Goal: Task Accomplishment & Management: Complete application form

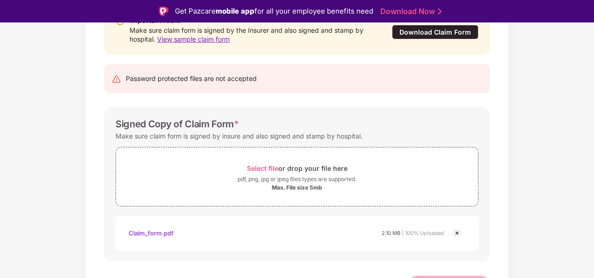
scroll to position [132, 0]
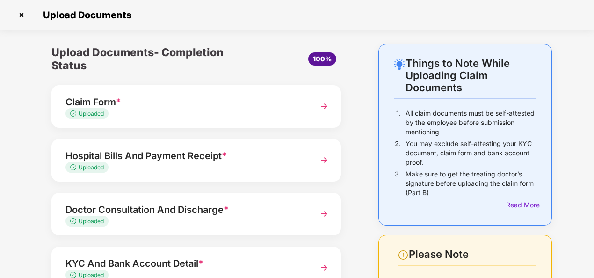
click at [189, 112] on div "Uploaded" at bounding box center [184, 113] width 239 height 9
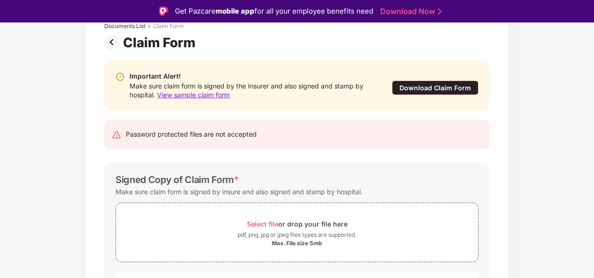
scroll to position [136, 0]
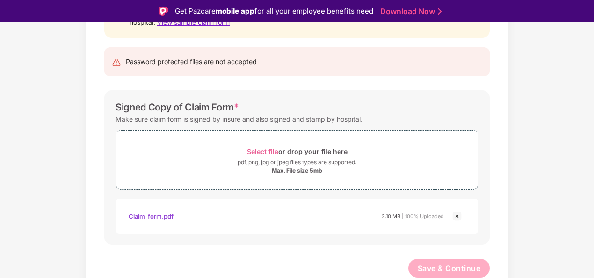
click at [158, 215] on div "Claim_form.pdf" at bounding box center [151, 216] width 45 height 16
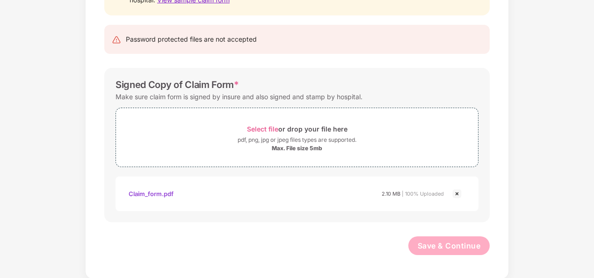
scroll to position [0, 0]
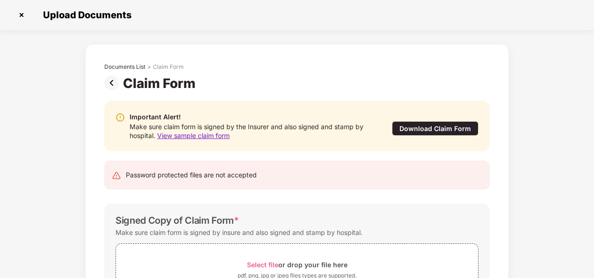
click at [24, 12] on img at bounding box center [21, 14] width 15 height 15
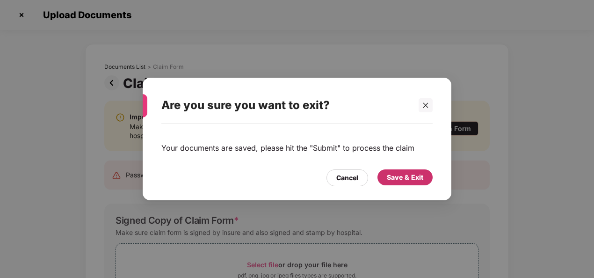
click at [414, 176] on div "Save & Exit" at bounding box center [405, 177] width 36 height 10
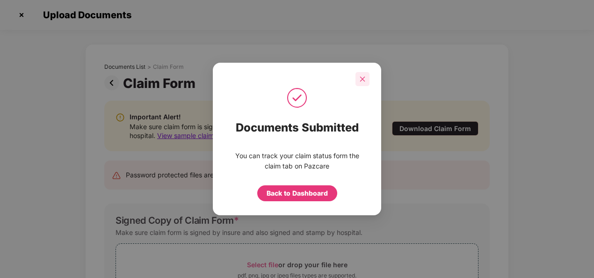
click at [362, 80] on icon "close" at bounding box center [362, 79] width 7 height 7
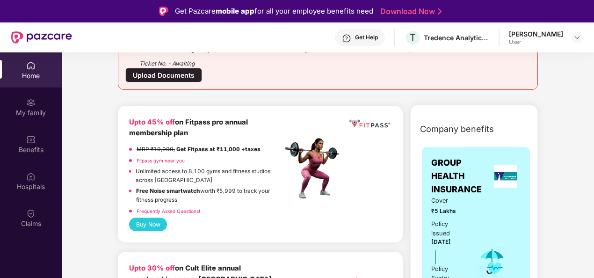
scroll to position [138, 0]
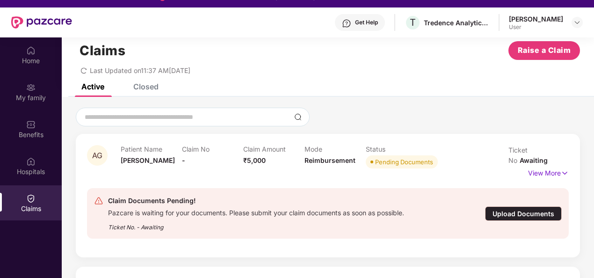
scroll to position [52, 0]
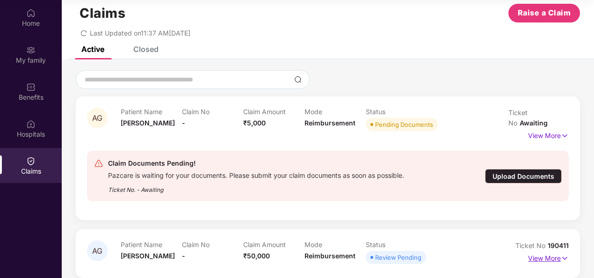
click at [552, 251] on p "View More" at bounding box center [548, 257] width 41 height 13
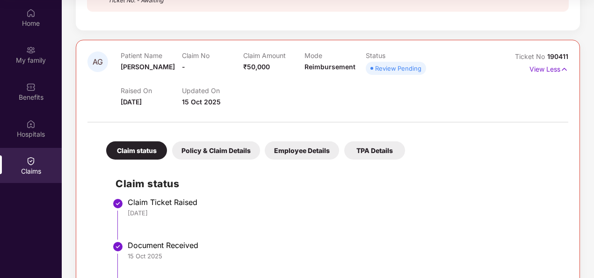
scroll to position [211, 0]
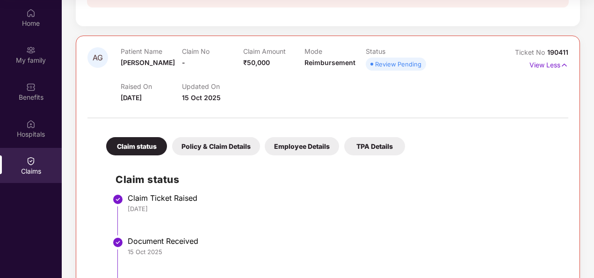
click at [378, 137] on div "TPA Details" at bounding box center [374, 146] width 61 height 18
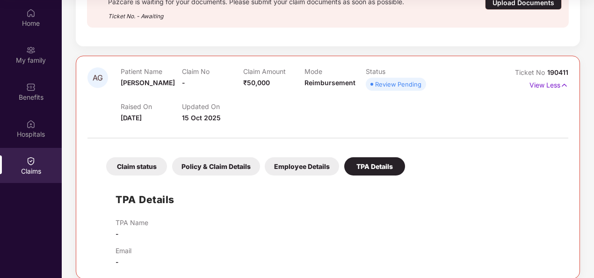
click at [317, 157] on div "Employee Details" at bounding box center [302, 166] width 74 height 18
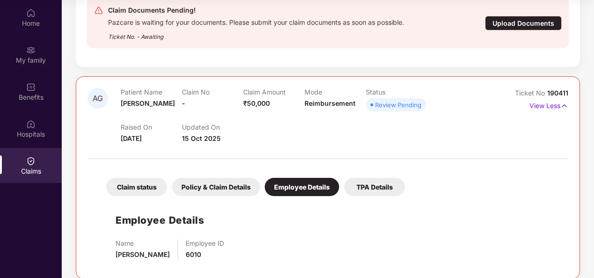
click at [210, 182] on div "Policy & Claim Details" at bounding box center [216, 187] width 88 height 18
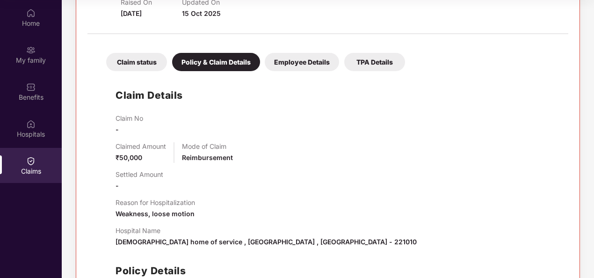
scroll to position [208, 0]
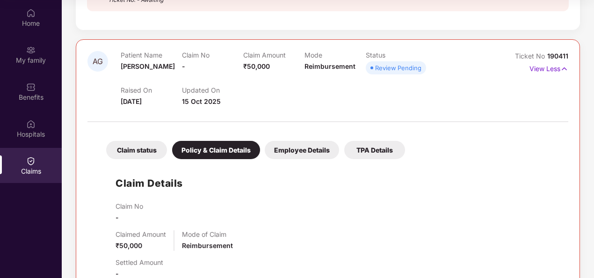
click at [136, 141] on div "Claim status" at bounding box center [136, 150] width 61 height 18
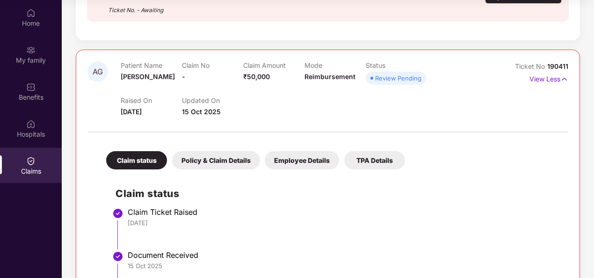
scroll to position [0, 0]
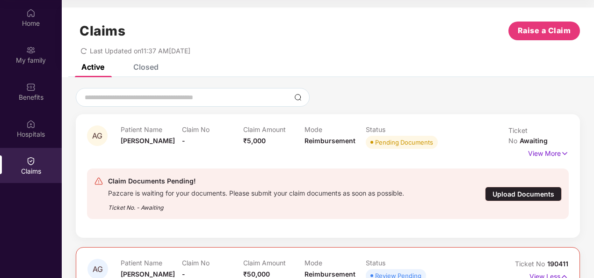
click at [147, 69] on div "Closed" at bounding box center [145, 66] width 25 height 9
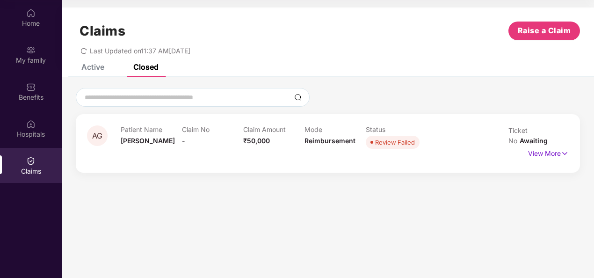
click at [93, 68] on div "Active" at bounding box center [92, 66] width 23 height 9
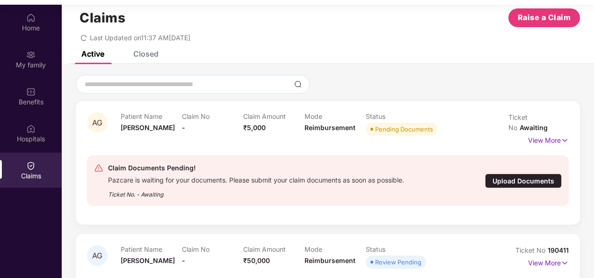
scroll to position [52, 0]
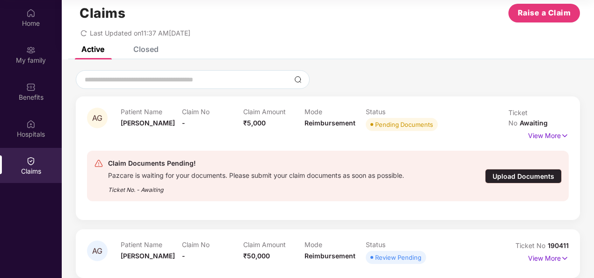
click at [474, 248] on div "Patient Name Abhay Gupta Claim No - Claim Amount ₹50,000 Mode Reimbursement Sta…" at bounding box center [305, 253] width 368 height 26
click at [552, 251] on p "View More" at bounding box center [548, 257] width 41 height 13
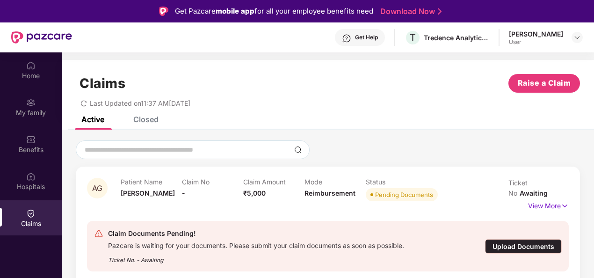
scroll to position [124, 0]
